Goal: Transaction & Acquisition: Purchase product/service

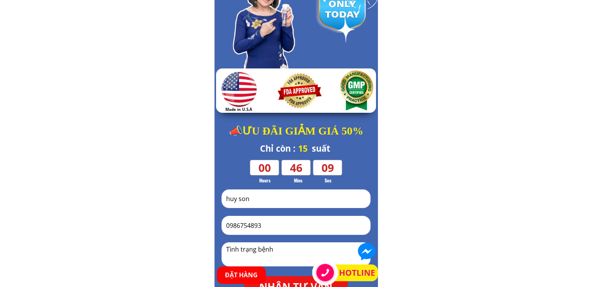
scroll to position [78, 0]
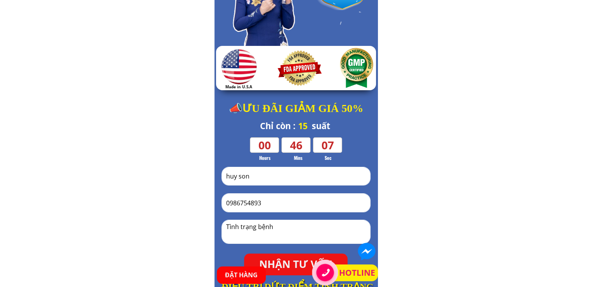
drag, startPoint x: 273, startPoint y: 173, endPoint x: 199, endPoint y: 175, distance: 74.0
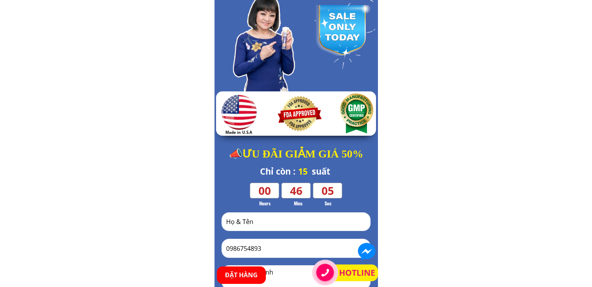
scroll to position [0, 0]
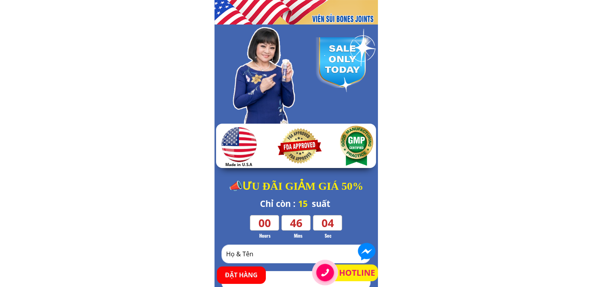
click at [258, 81] on div at bounding box center [233, 70] width 126 height 112
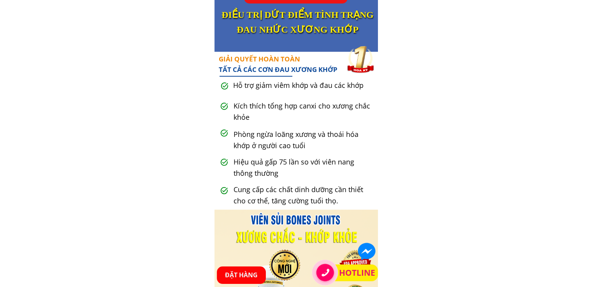
scroll to position [351, 0]
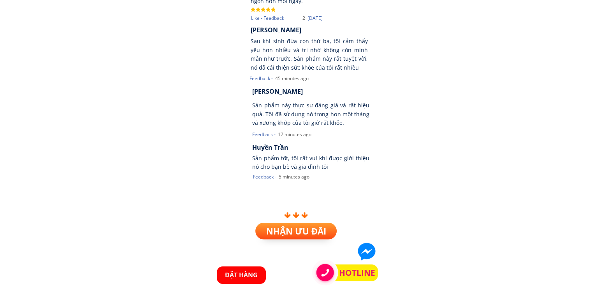
scroll to position [4417, 0]
